Goal: Transaction & Acquisition: Purchase product/service

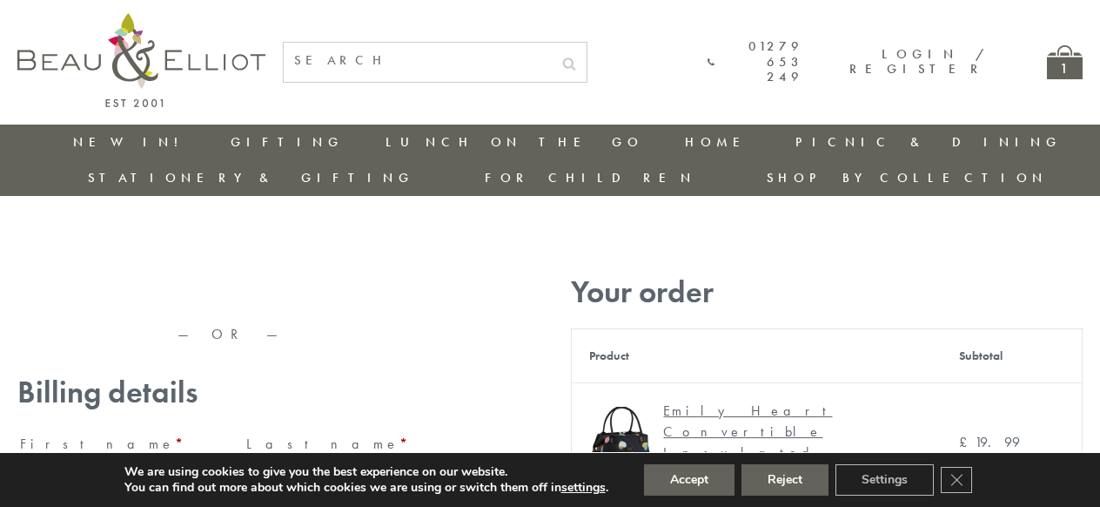
type input "[EMAIL_ADDRESS][DOMAIN_NAME]"
type input "[PERSON_NAME]"
type input "23, [GEOGRAPHIC_DATA], [GEOGRAPHIC_DATA]"
type input "[GEOGRAPHIC_DATA]"
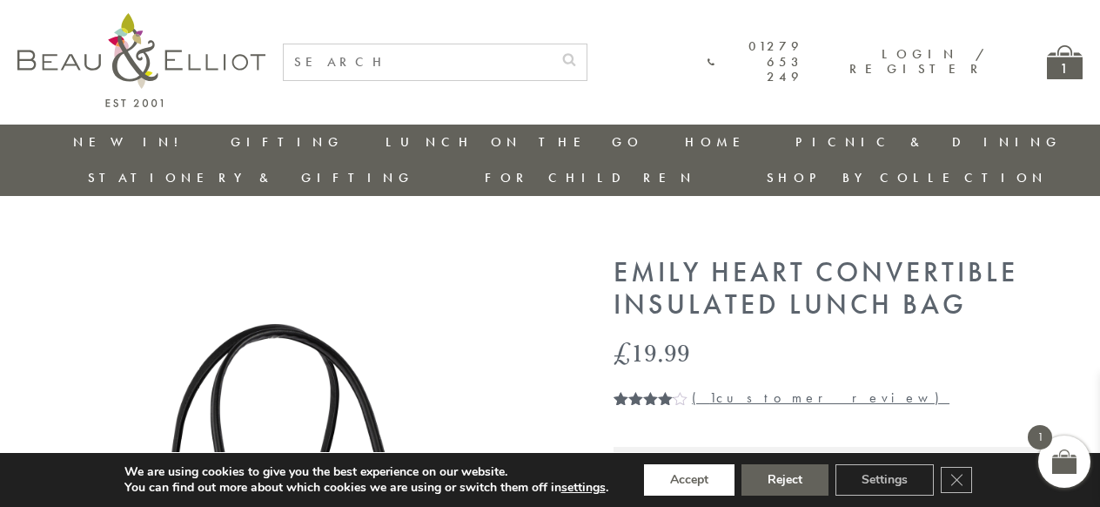
click at [690, 480] on button "Accept" at bounding box center [689, 479] width 91 height 31
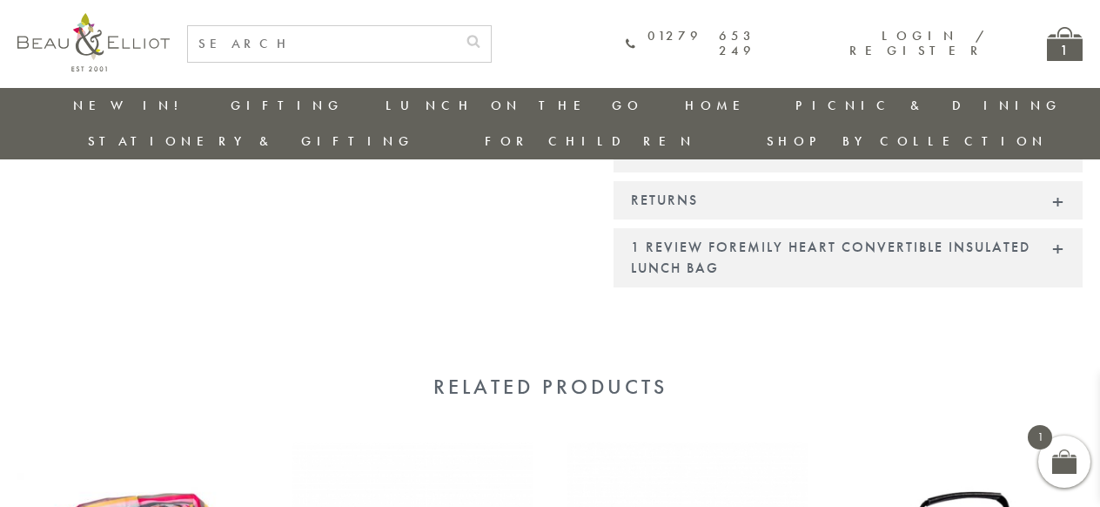
scroll to position [1812, 0]
